Goal: Task Accomplishment & Management: Manage account settings

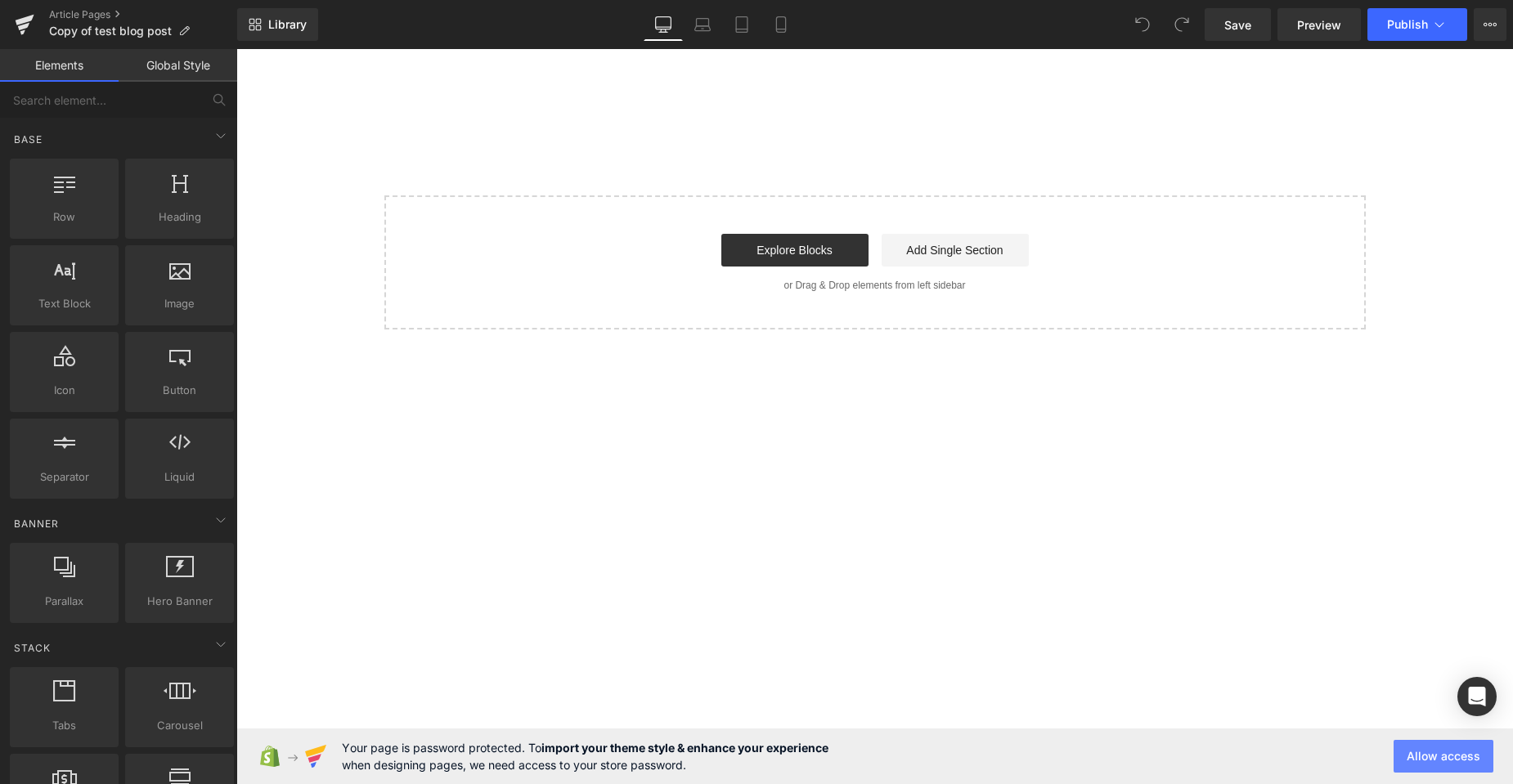
click at [1438, 760] on button "Allow access" at bounding box center [1443, 757] width 99 height 33
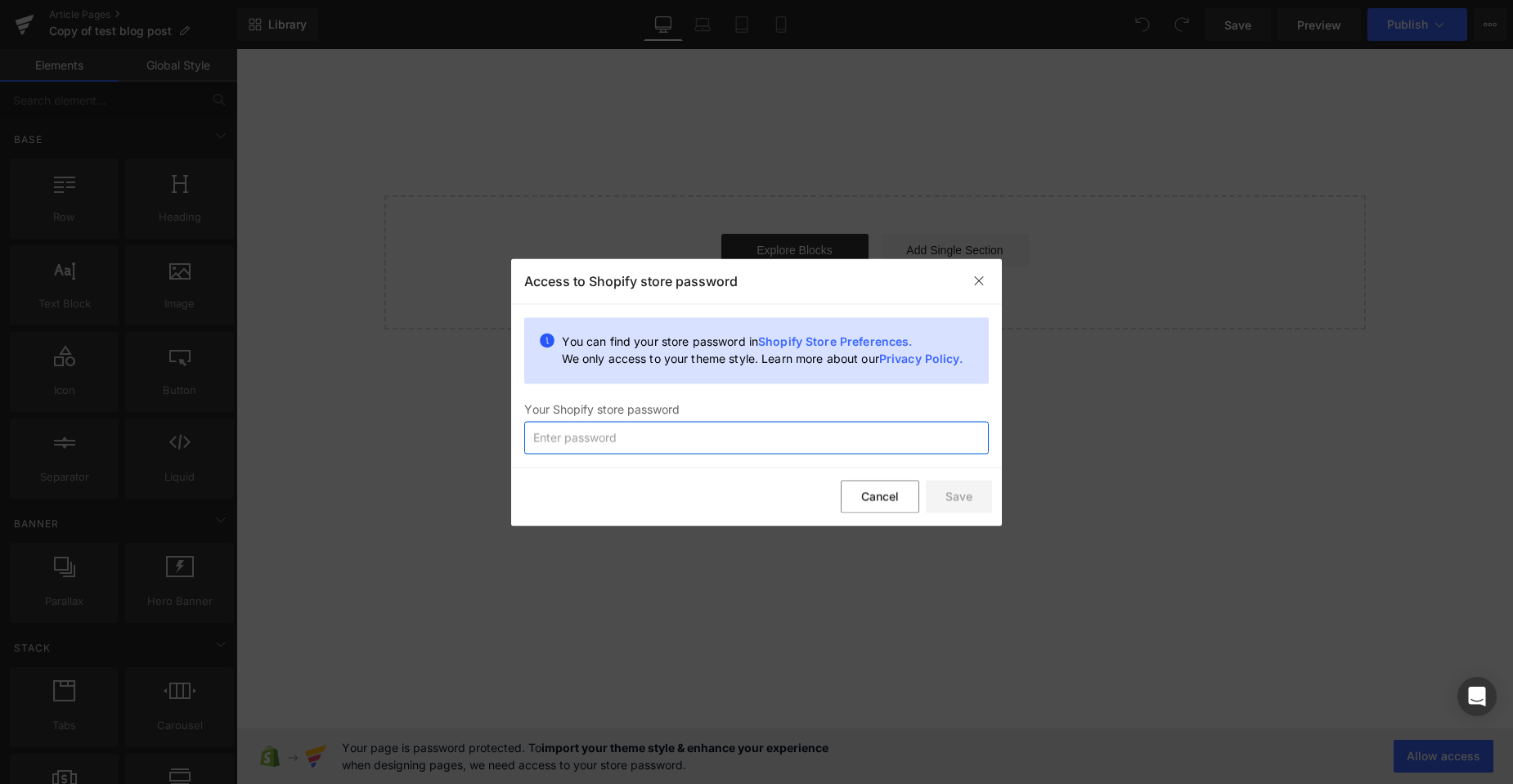
click at [712, 446] on input "text" at bounding box center [756, 438] width 465 height 33
type input "12345678"
click at [972, 498] on button "Save" at bounding box center [959, 498] width 66 height 33
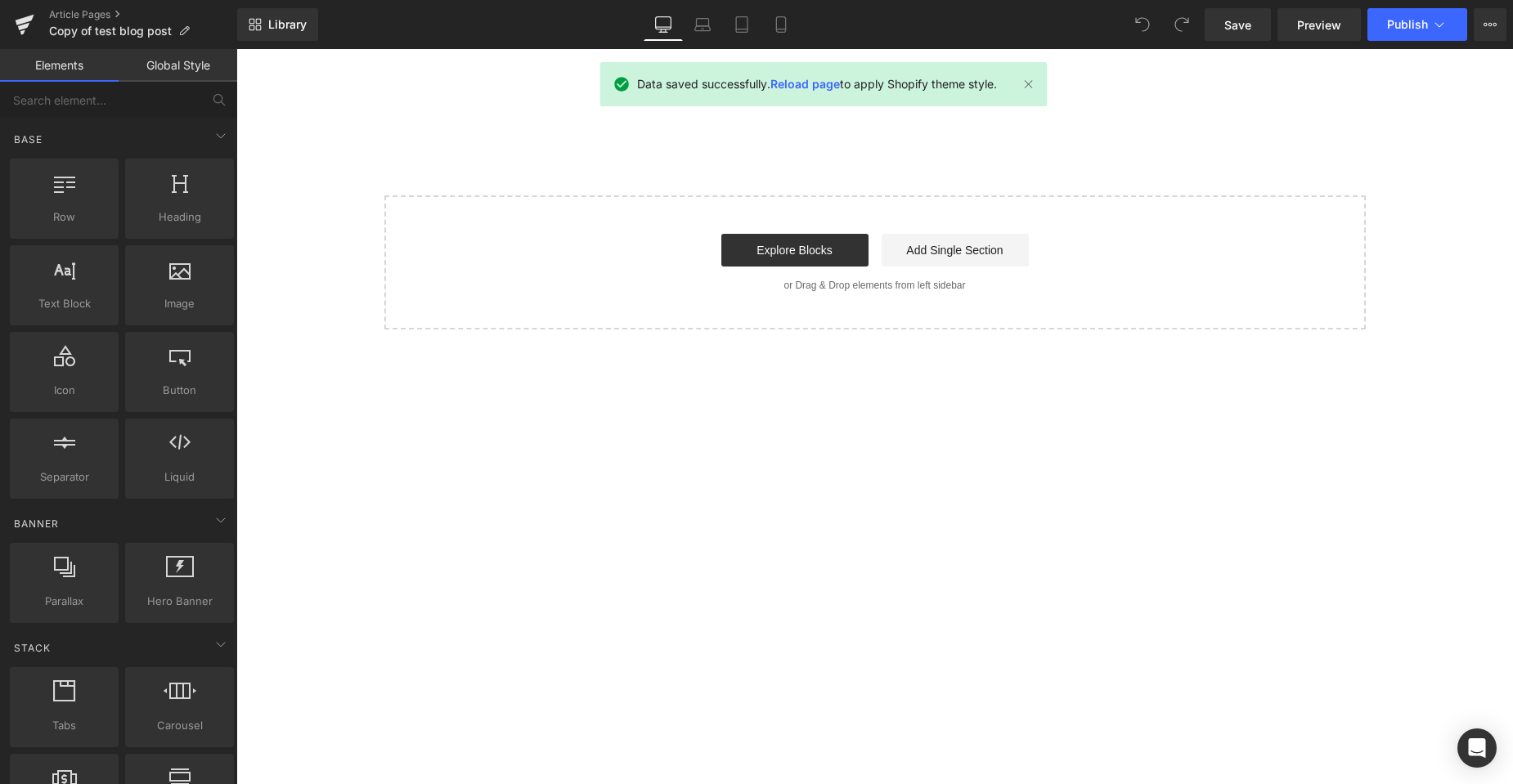
click at [813, 89] on link "Reload page" at bounding box center [805, 84] width 70 height 14
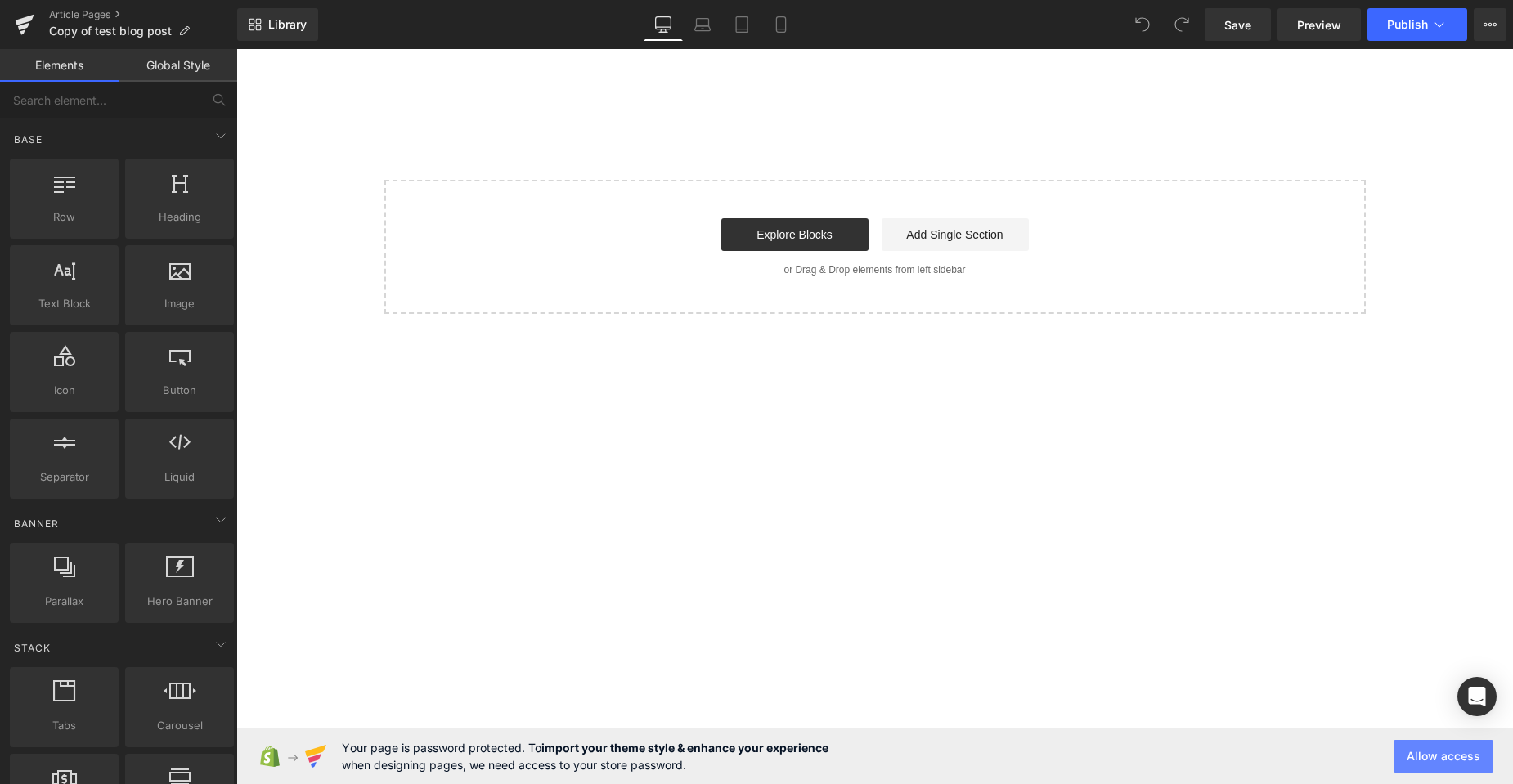
click at [1431, 755] on button "Allow access" at bounding box center [1443, 757] width 99 height 33
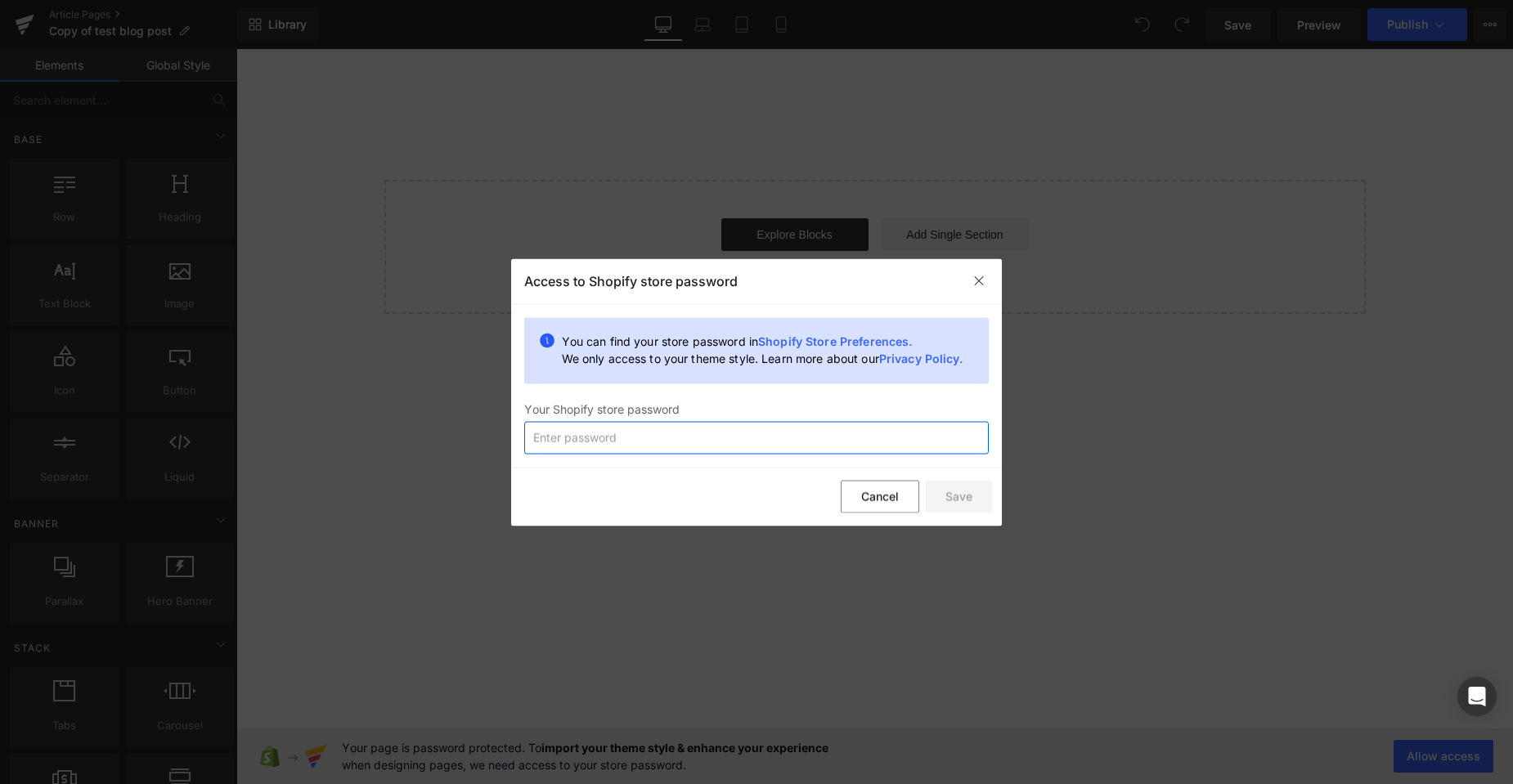
click at [624, 450] on input "text" at bounding box center [756, 438] width 465 height 33
type input "12345678"
click at [943, 496] on button "Save" at bounding box center [959, 498] width 66 height 33
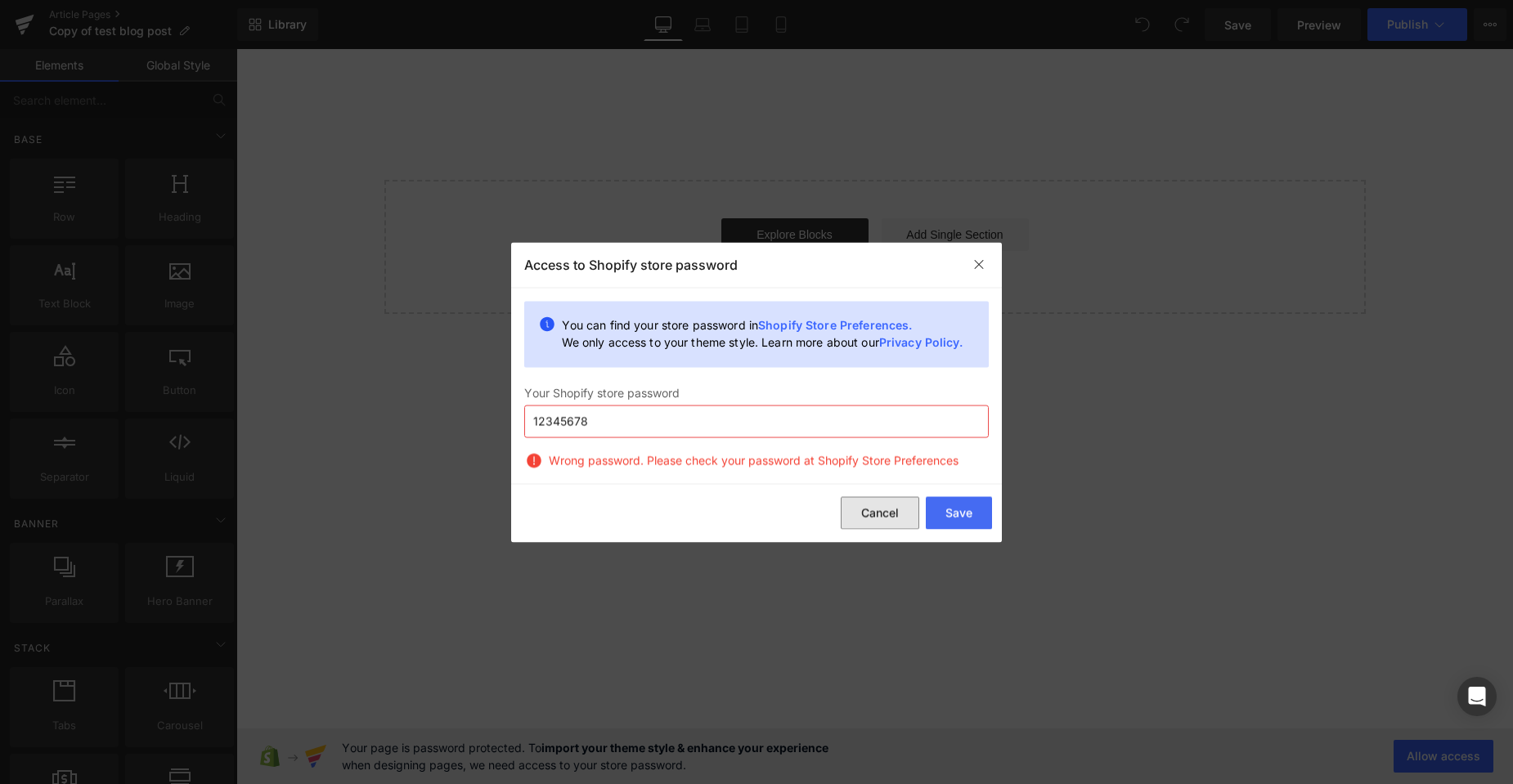
drag, startPoint x: 858, startPoint y: 504, endPoint x: 621, endPoint y: 455, distance: 242.0
click at [858, 504] on button "Cancel" at bounding box center [879, 513] width 79 height 33
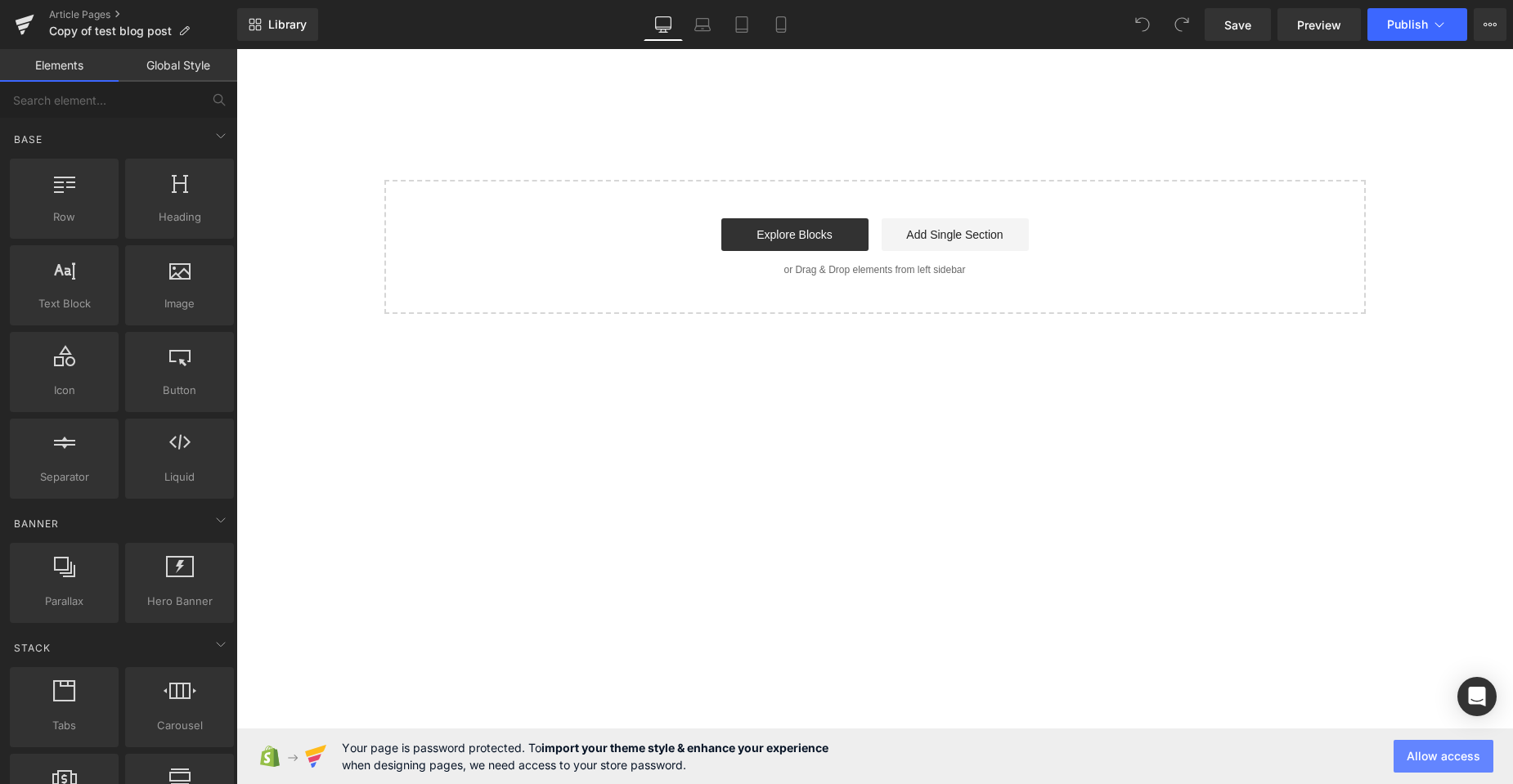
click at [1429, 758] on button "Allow access" at bounding box center [1443, 757] width 99 height 33
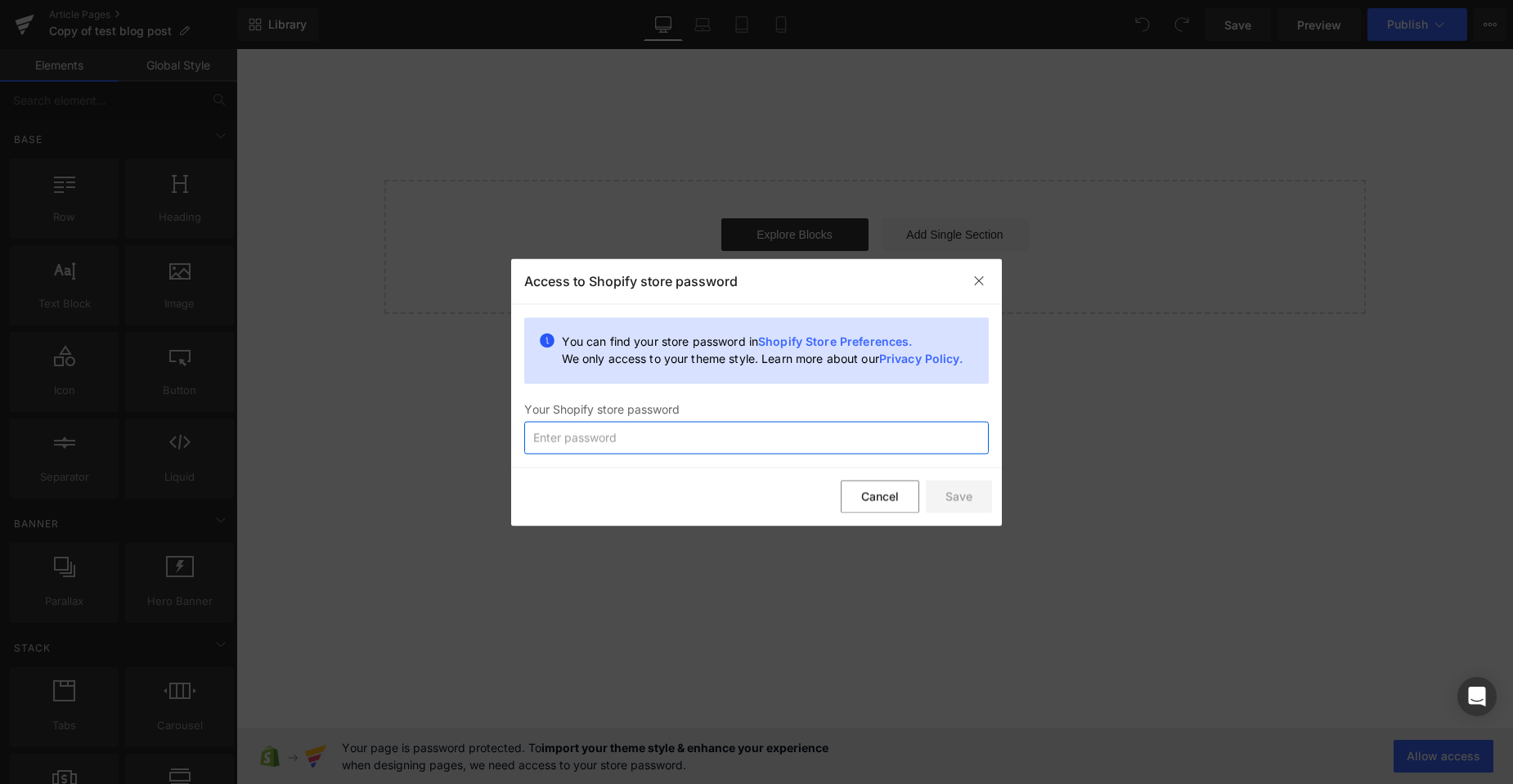
click at [760, 434] on input "text" at bounding box center [756, 438] width 465 height 33
paste input "12345678"
type input "12345678"
click at [953, 495] on button "Save" at bounding box center [959, 498] width 66 height 33
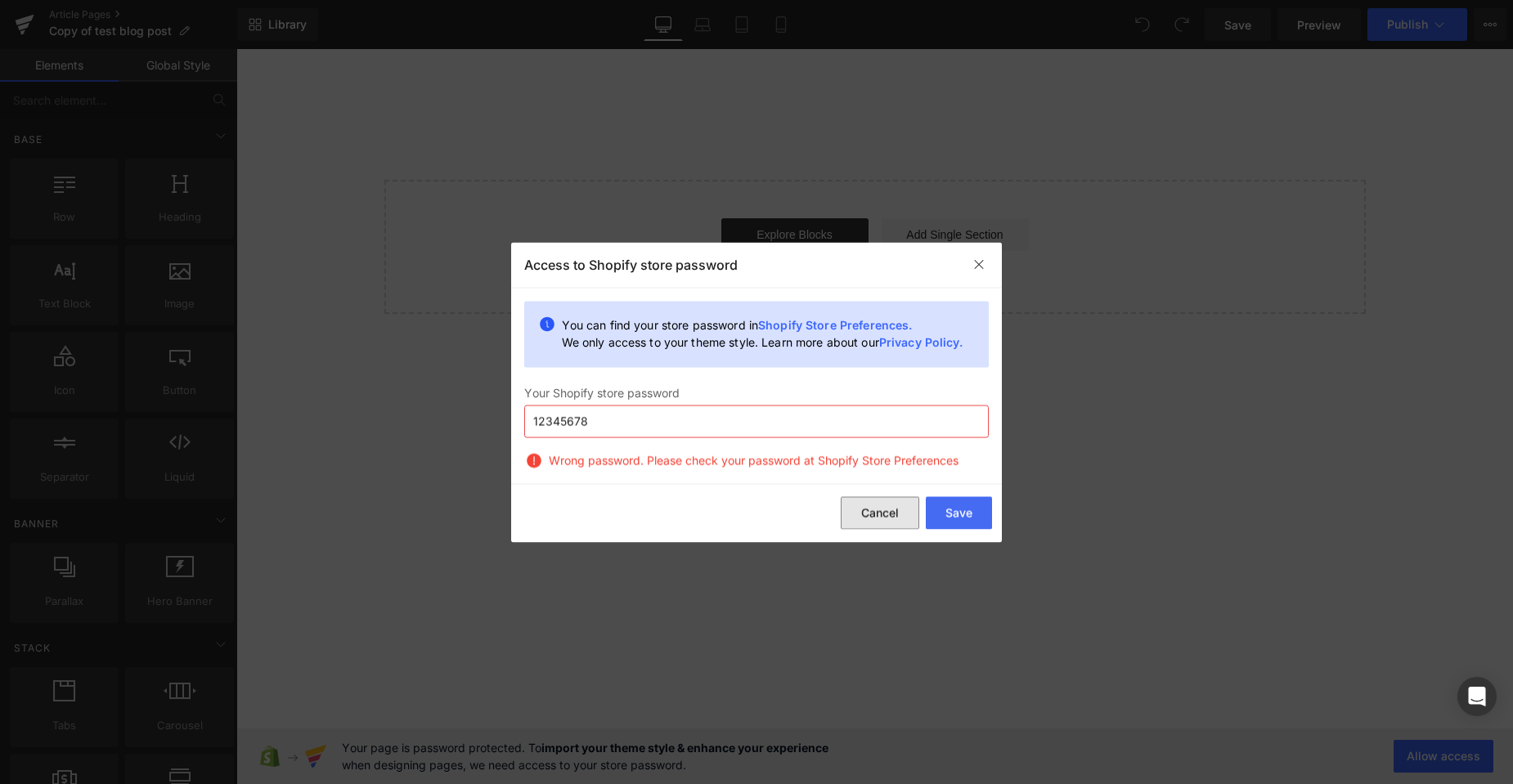
click at [854, 507] on button "Cancel" at bounding box center [879, 513] width 79 height 33
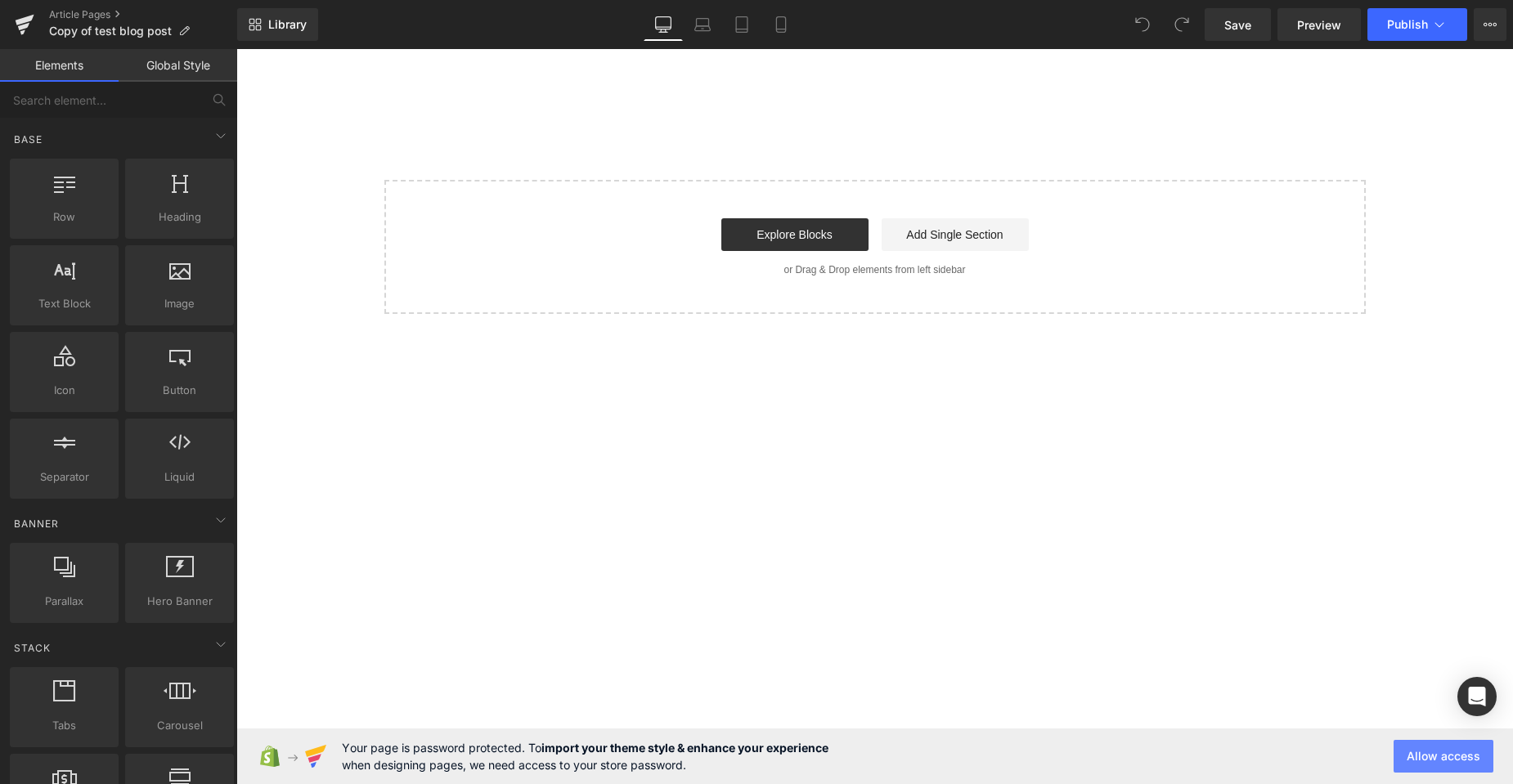
click at [1414, 762] on button "Allow access" at bounding box center [1443, 757] width 99 height 33
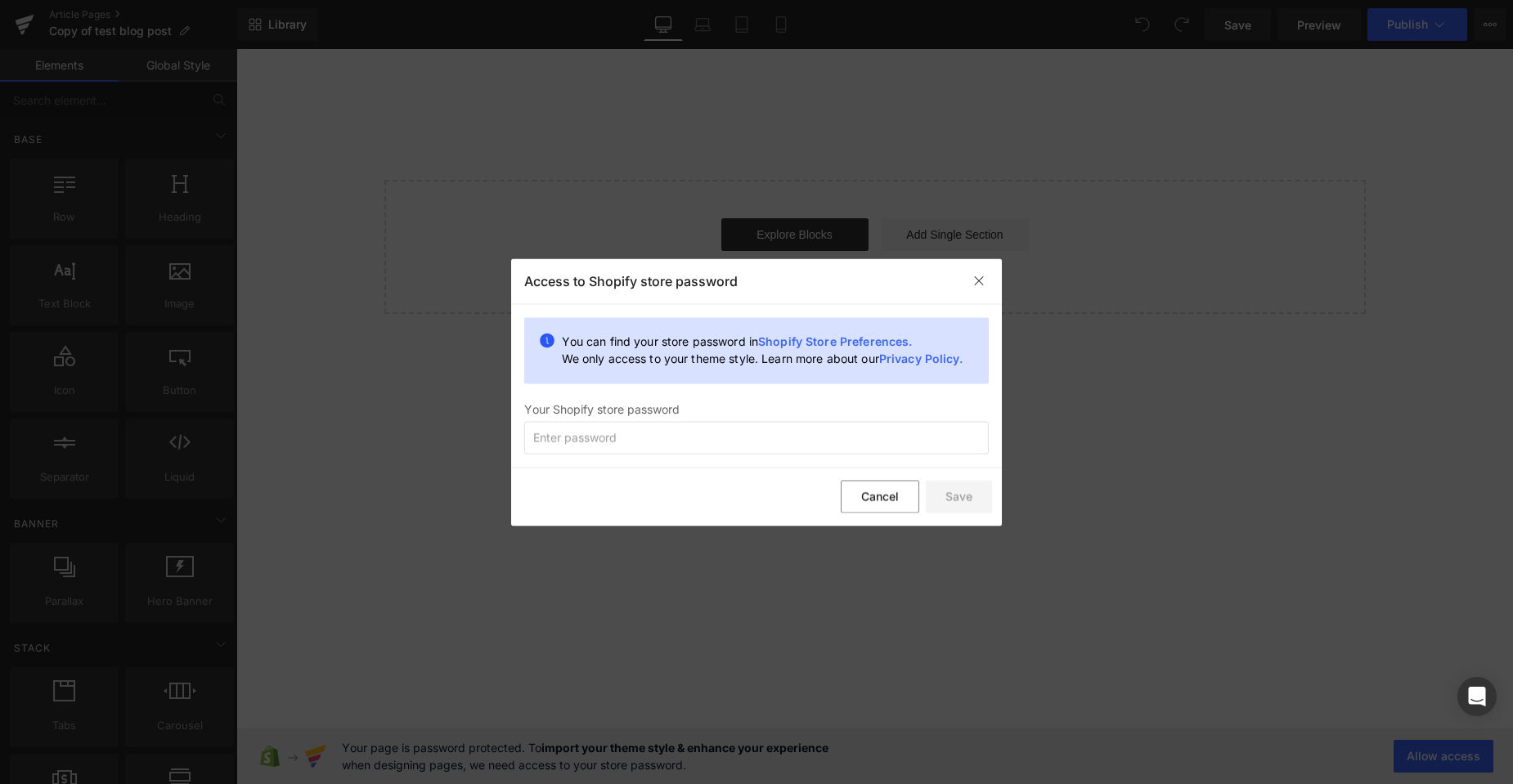
click at [634, 455] on div "Access to Shopify store password You can find your store password in Shopify St…" at bounding box center [756, 392] width 491 height 267
click at [633, 450] on input "text" at bounding box center [756, 438] width 465 height 33
type input "12345678"
drag, startPoint x: 968, startPoint y: 504, endPoint x: 953, endPoint y: 498, distance: 16.2
click at [966, 504] on button "Save" at bounding box center [959, 498] width 66 height 33
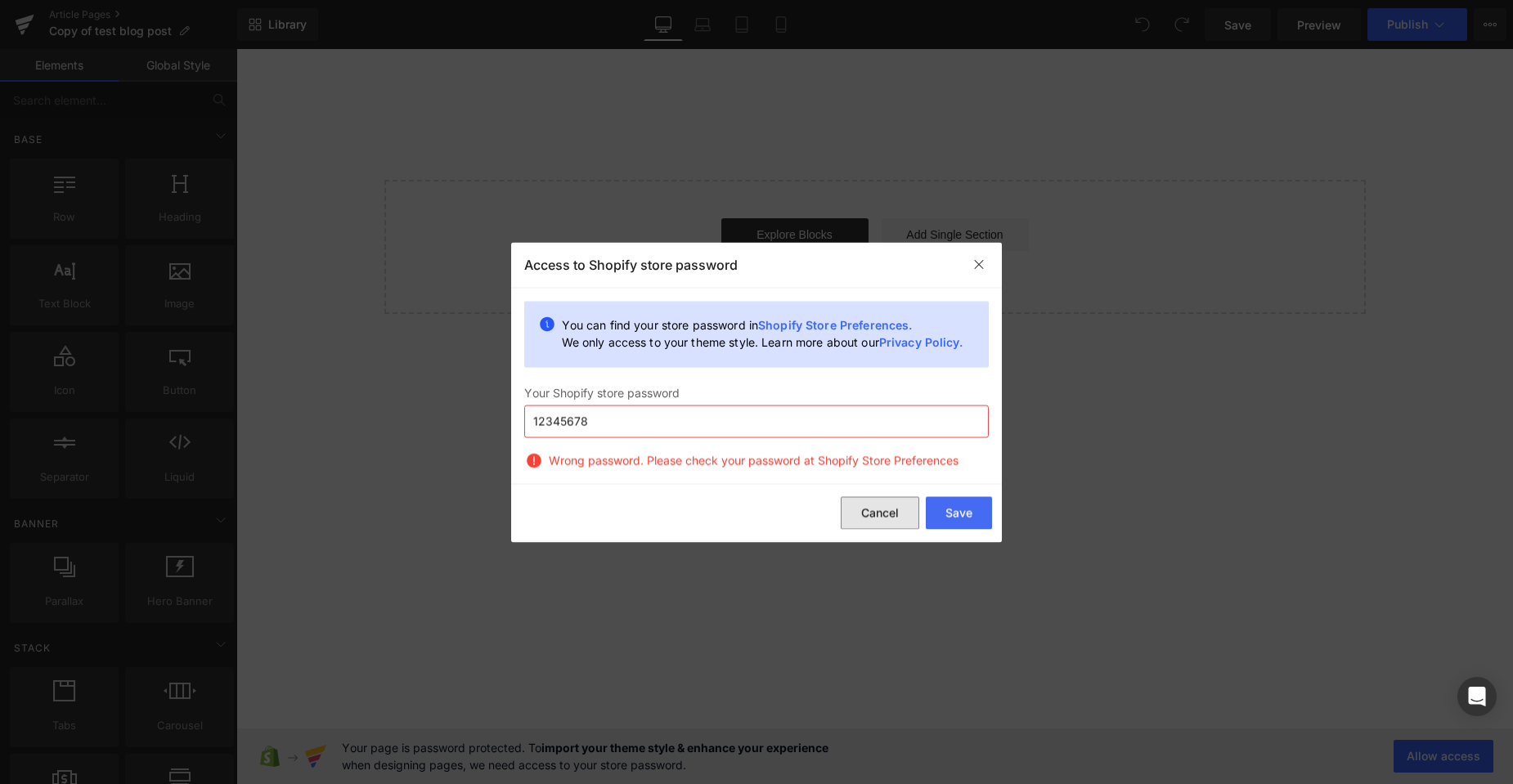
drag, startPoint x: 864, startPoint y: 511, endPoint x: 548, endPoint y: 349, distance: 355.1
click at [864, 511] on button "Cancel" at bounding box center [879, 513] width 79 height 33
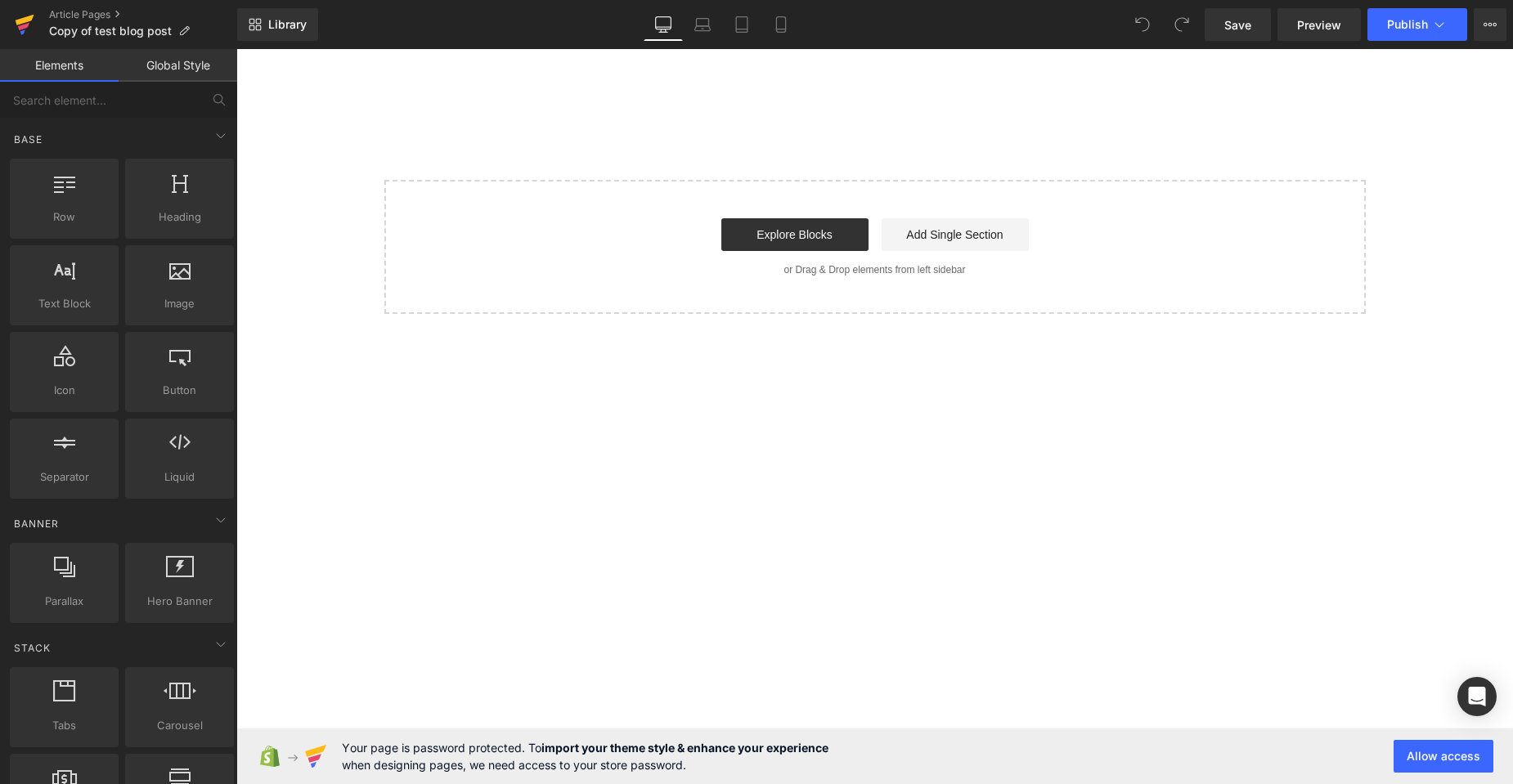
click at [29, 25] on icon at bounding box center [24, 26] width 12 height 7
